Goal: Browse casually: Explore the website without a specific task or goal

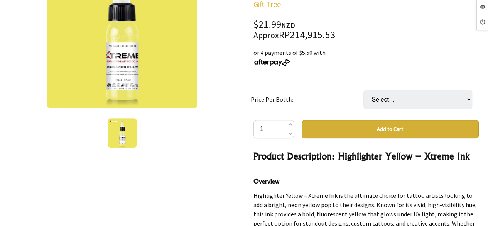
scroll to position [143, 0]
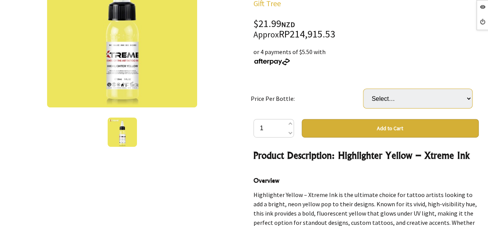
click at [418, 95] on select "Select… 1/2 oz 1 oz (+ $11.00)" at bounding box center [418, 98] width 109 height 19
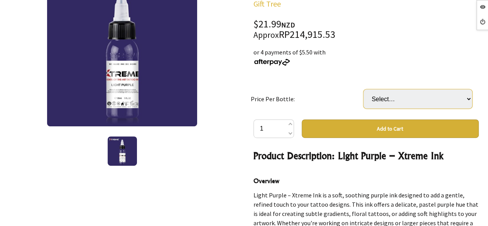
drag, startPoint x: 0, startPoint y: 0, endPoint x: 395, endPoint y: 101, distance: 407.3
click at [395, 101] on select "Select… 1/2 oz 1 oz (+ $11.00)" at bounding box center [418, 98] width 109 height 19
